Goal: Obtain resource: Download file/media

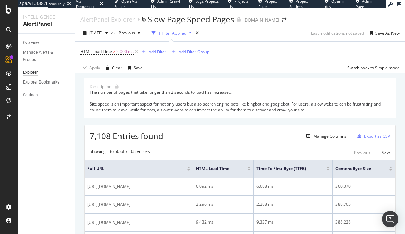
scroll to position [0, 39]
click at [103, 32] on span "[DATE]" at bounding box center [95, 33] width 13 height 6
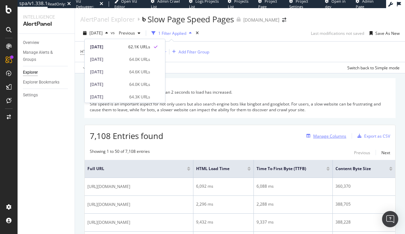
click at [321, 135] on div "Manage Columns" at bounding box center [329, 136] width 33 height 6
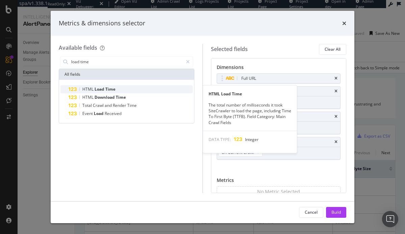
click at [110, 90] on span "Time" at bounding box center [110, 89] width 10 height 6
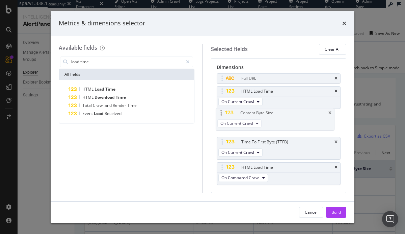
drag, startPoint x: 222, startPoint y: 142, endPoint x: 221, endPoint y: 113, distance: 29.0
click at [221, 113] on body "spa/v1.338.1 ReadOnly: Viz Debugger: Open Viz Editor Admin Crawl List Logs Proj…" at bounding box center [202, 117] width 405 height 234
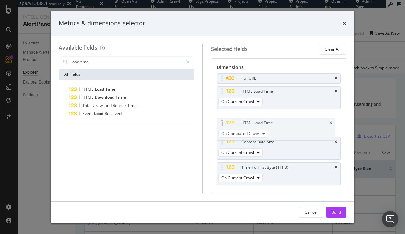
drag, startPoint x: 223, startPoint y: 170, endPoint x: 223, endPoint y: 116, distance: 54.0
click at [223, 116] on body "spa/v1.338.1 ReadOnly: Viz Debugger: Open Viz Editor Admin Crawl List Logs Proj…" at bounding box center [202, 117] width 405 height 234
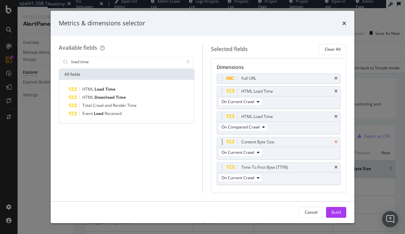
click at [334, 140] on icon "times" at bounding box center [335, 142] width 3 height 4
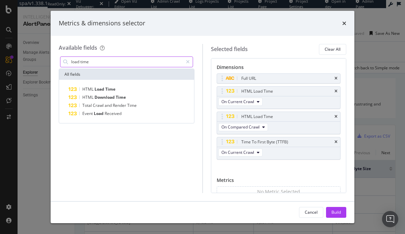
click at [93, 58] on input "load time" at bounding box center [127, 62] width 112 height 10
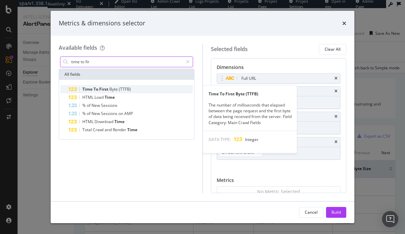
type input "time to fir"
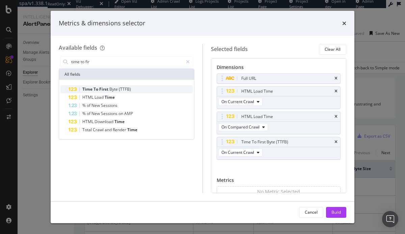
click at [107, 90] on span "First" at bounding box center [104, 89] width 10 height 6
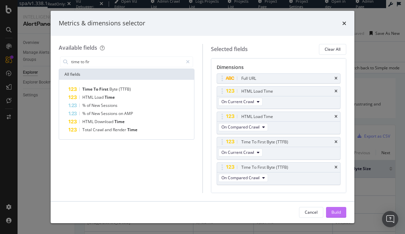
click at [334, 213] on div "Build" at bounding box center [335, 212] width 9 height 6
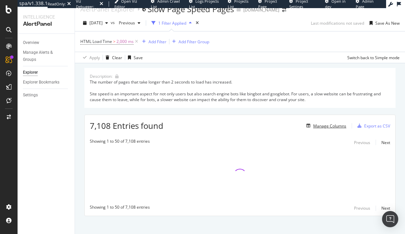
scroll to position [11, 0]
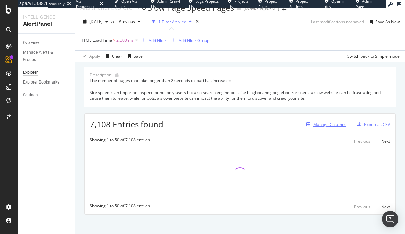
click at [321, 121] on div "Manage Columns" at bounding box center [329, 124] width 33 height 6
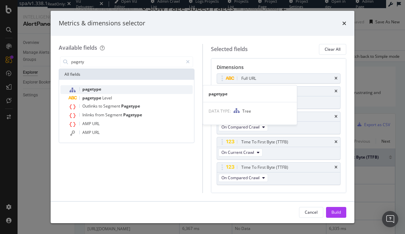
type input "pagety"
click at [83, 90] on span "pagetype" at bounding box center [91, 89] width 19 height 6
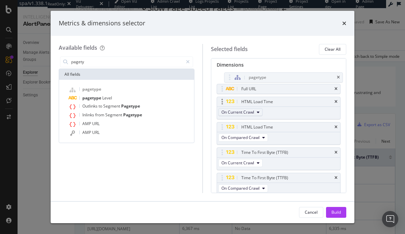
scroll to position [0, 0]
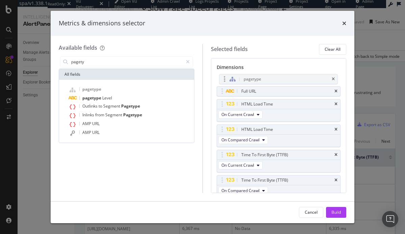
drag, startPoint x: 221, startPoint y: 134, endPoint x: 224, endPoint y: 81, distance: 53.4
click at [224, 81] on body "spa/v1.338.1 ReadOnly: Viz Debugger: Open Viz Editor Admin Crawl List Logs Proj…" at bounding box center [202, 117] width 405 height 234
click at [334, 209] on div "Build" at bounding box center [335, 212] width 9 height 6
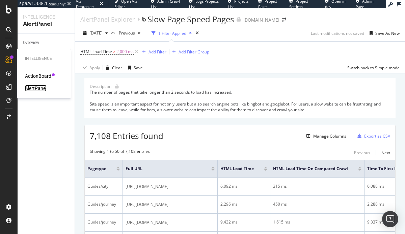
click at [32, 87] on div "AlertPanel" at bounding box center [36, 88] width 22 height 7
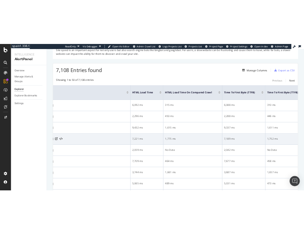
scroll to position [0, 146]
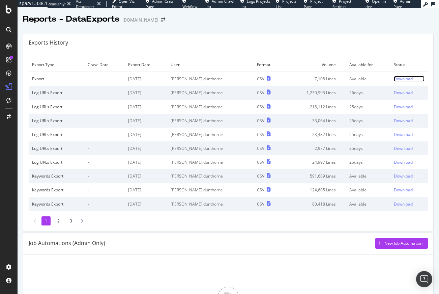
click at [394, 78] on div "Download" at bounding box center [403, 79] width 19 height 6
